Goal: Check status

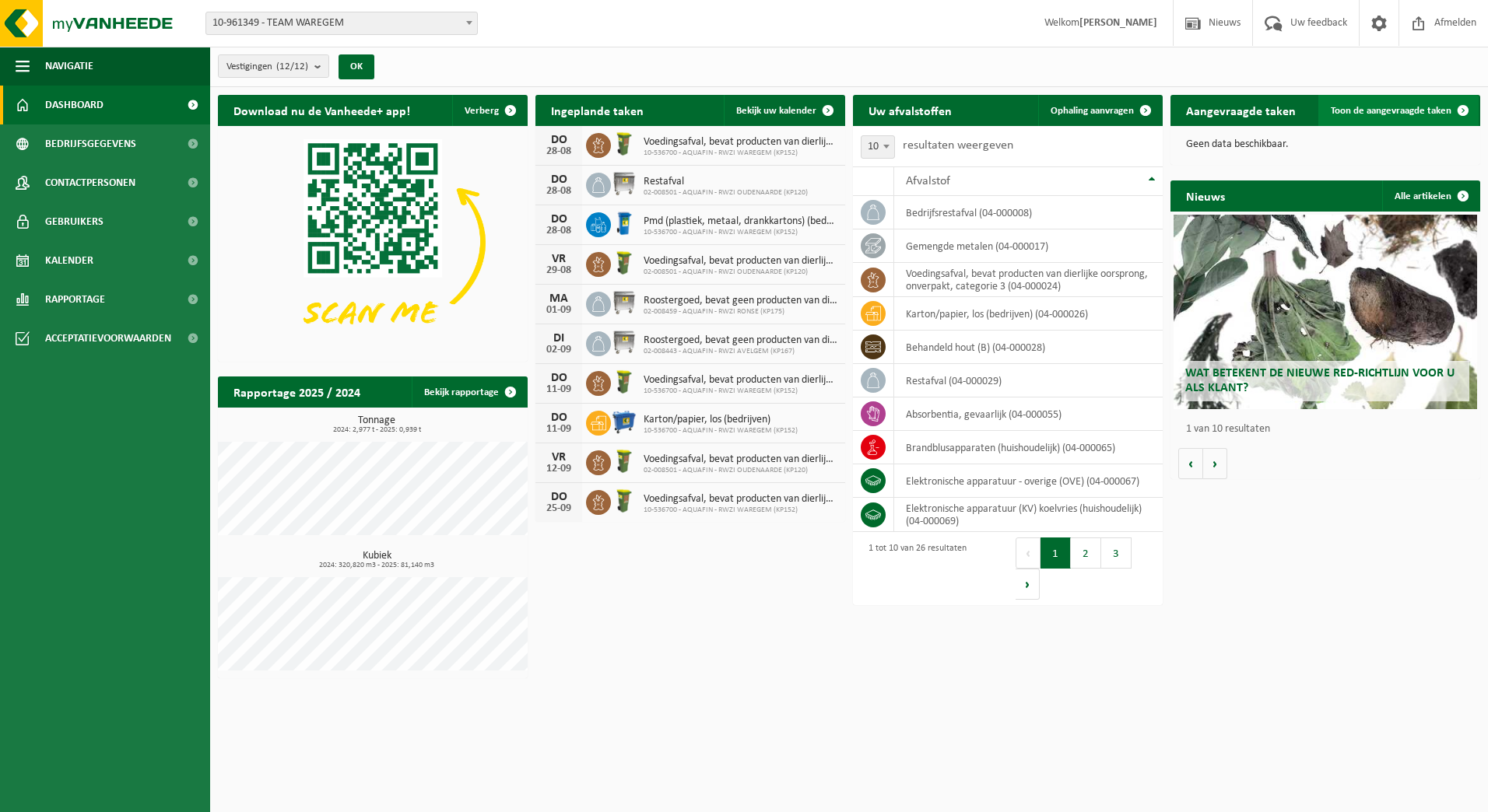
click at [1365, 114] on span "Toon de aangevraagde taken" at bounding box center [1390, 111] width 120 height 10
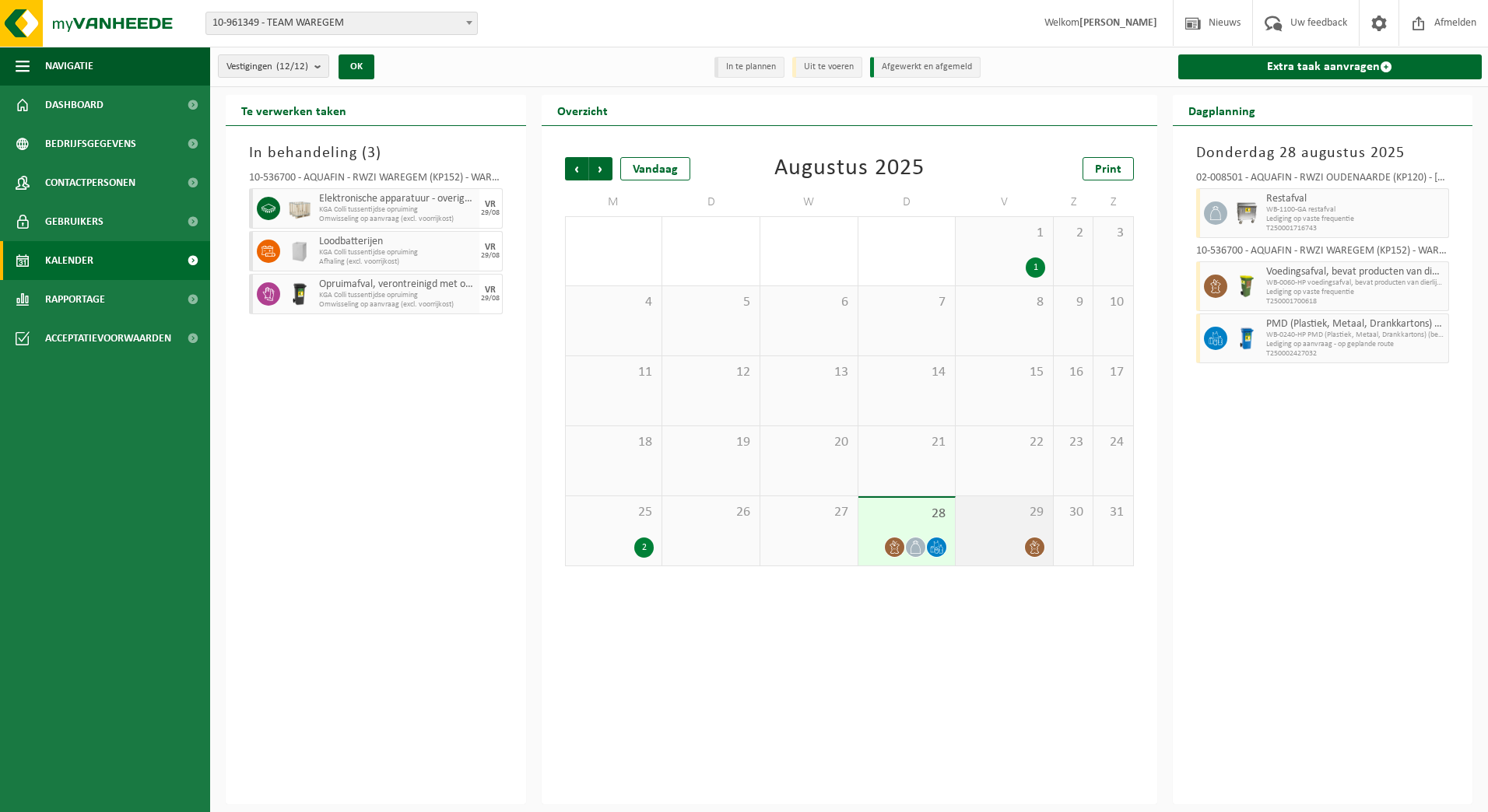
click at [996, 519] on span "29" at bounding box center [1004, 512] width 82 height 17
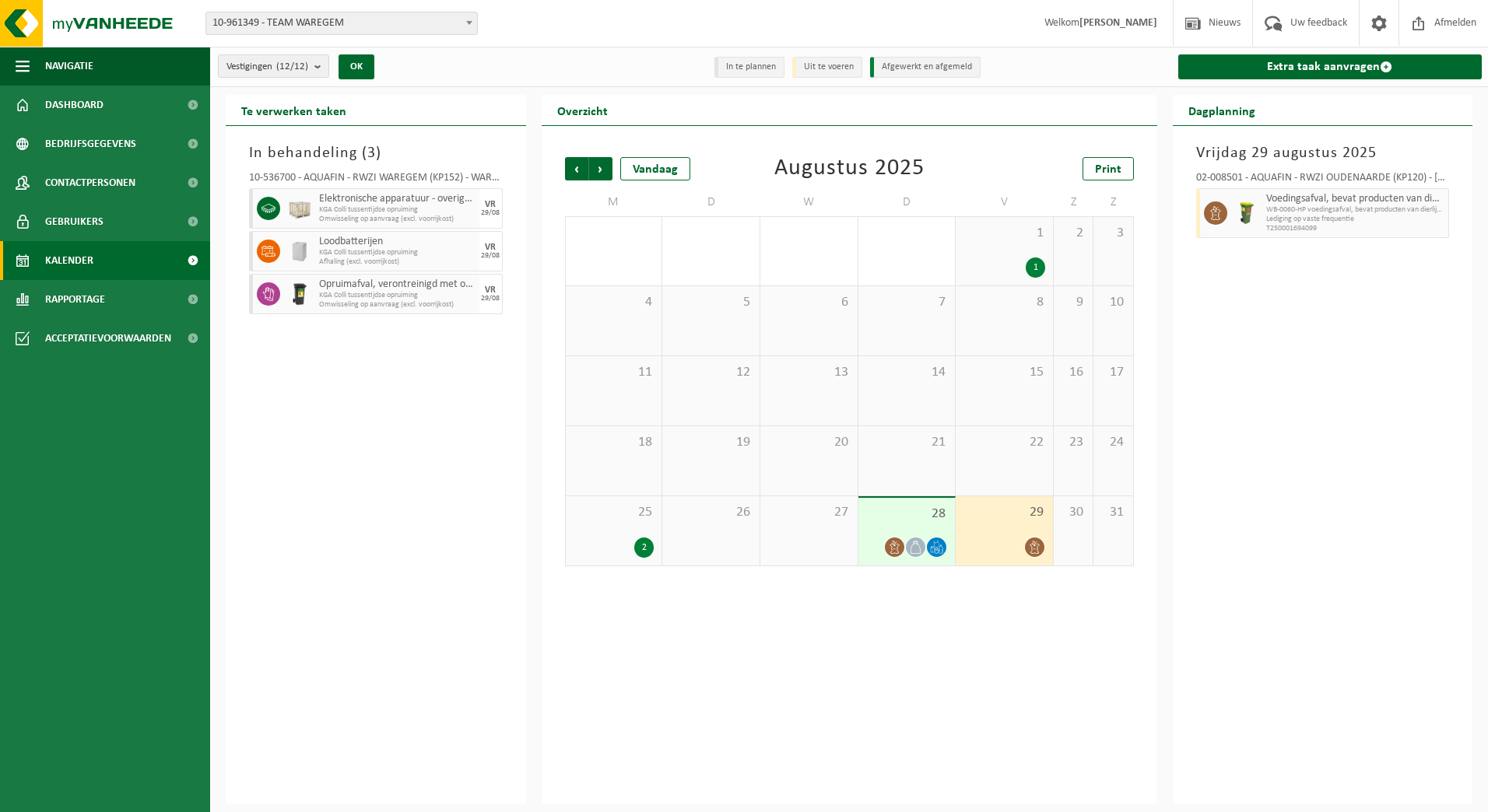
click at [902, 522] on div "28" at bounding box center [907, 532] width 97 height 68
